Goal: Check status: Check status

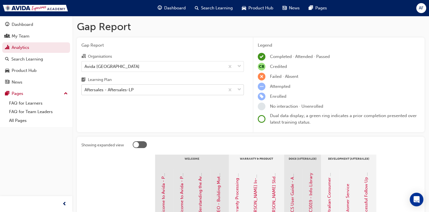
click at [169, 92] on div "Aftersales - Aftersales-LP" at bounding box center [153, 90] width 143 height 10
click at [85, 92] on input "Learning Plan Aftersales - Aftersales-LP" at bounding box center [84, 89] width 1 height 5
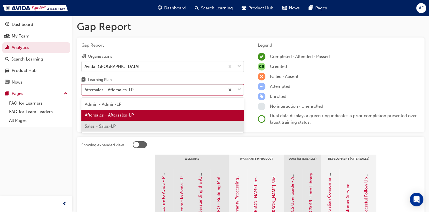
click at [132, 125] on div "Sales - Sales-LP" at bounding box center [162, 125] width 162 height 11
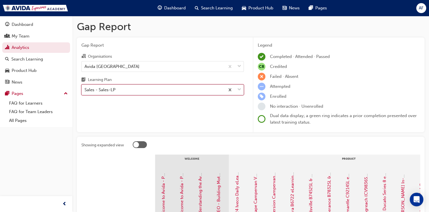
click at [157, 85] on div "Sales - Sales-LP" at bounding box center [153, 90] width 143 height 10
click at [85, 87] on input "Learning Plan option Sales - Sales-LP, selected. 0 results available. Select is…" at bounding box center [84, 89] width 1 height 5
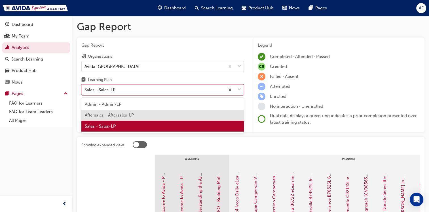
click at [139, 113] on div "Aftersales - Aftersales-LP" at bounding box center [162, 114] width 162 height 11
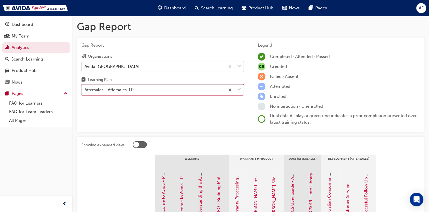
scroll to position [95, 0]
